Goal: Information Seeking & Learning: Learn about a topic

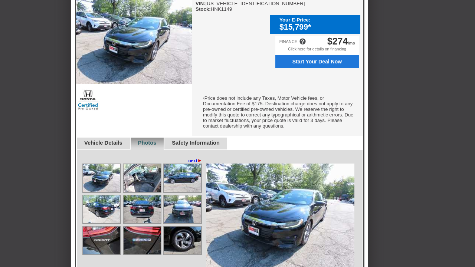
scroll to position [242, 0]
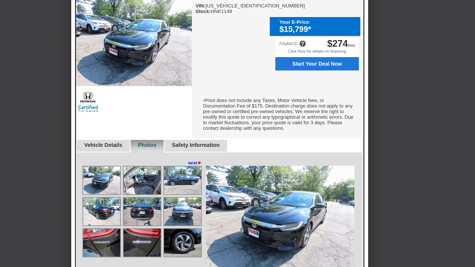
click at [123, 148] on link "Vehicle Details" at bounding box center [103, 145] width 38 height 6
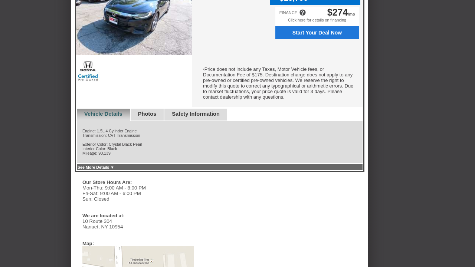
scroll to position [274, 0]
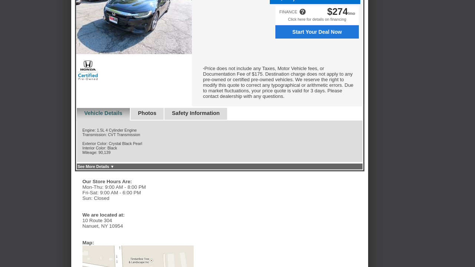
click at [114, 169] on link "See More Details ▼" at bounding box center [96, 167] width 37 height 4
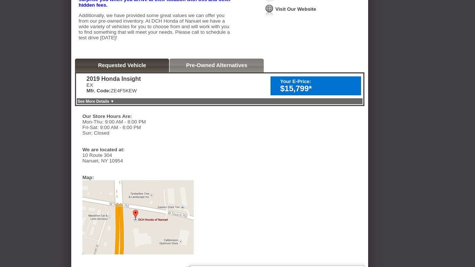
scroll to position [141, 0]
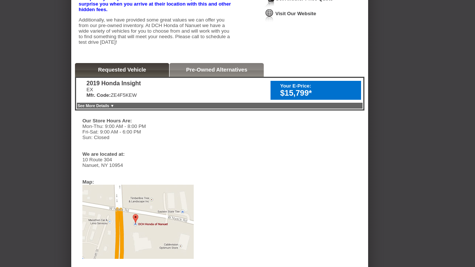
click at [217, 73] on link "Pre-Owned Alternatives" at bounding box center [216, 70] width 61 height 6
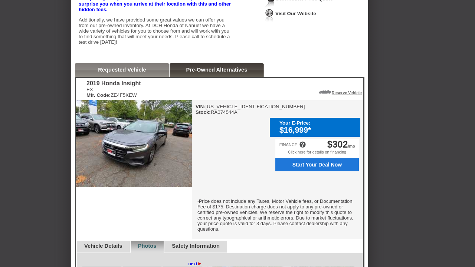
click at [157, 77] on div "Requested Vehicle" at bounding box center [122, 70] width 94 height 14
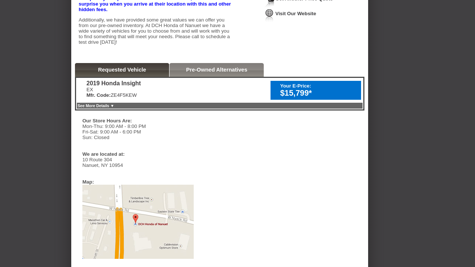
click at [214, 73] on link "Pre-Owned Alternatives" at bounding box center [216, 70] width 61 height 6
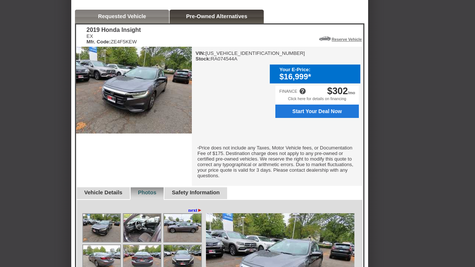
scroll to position [284, 0]
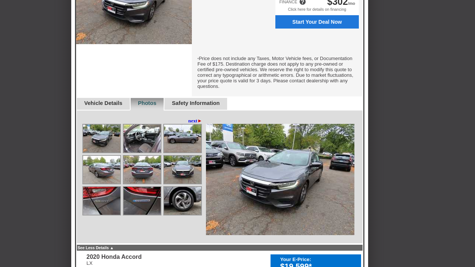
click at [106, 142] on img at bounding box center [101, 139] width 37 height 28
click at [188, 121] on link "next ►" at bounding box center [195, 121] width 14 height 6
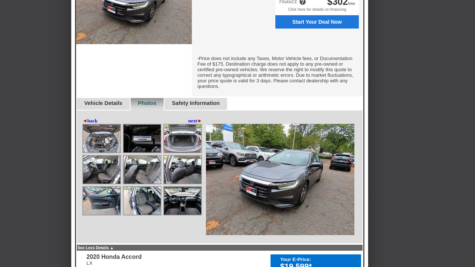
click at [139, 204] on img at bounding box center [142, 201] width 37 height 28
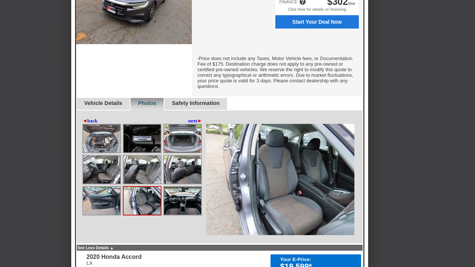
click at [179, 199] on img at bounding box center [182, 201] width 37 height 28
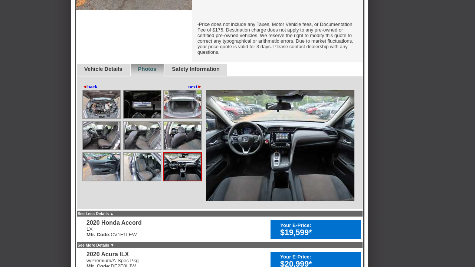
scroll to position [317, 0]
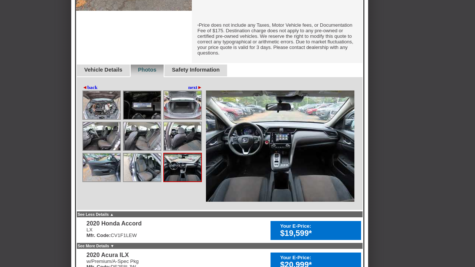
click at [143, 177] on img at bounding box center [142, 168] width 37 height 28
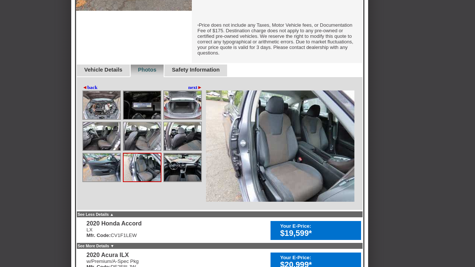
click at [88, 178] on img at bounding box center [101, 168] width 37 height 28
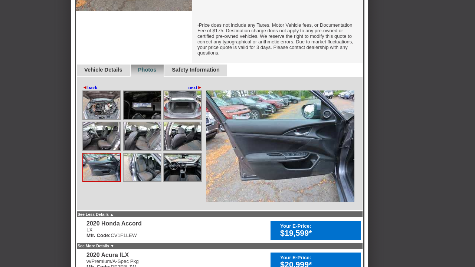
click at [101, 146] on img at bounding box center [101, 137] width 37 height 28
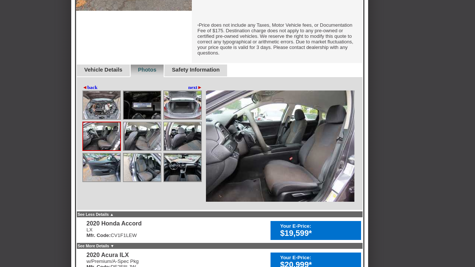
click at [130, 136] on img at bounding box center [142, 137] width 37 height 28
